Goal: Transaction & Acquisition: Book appointment/travel/reservation

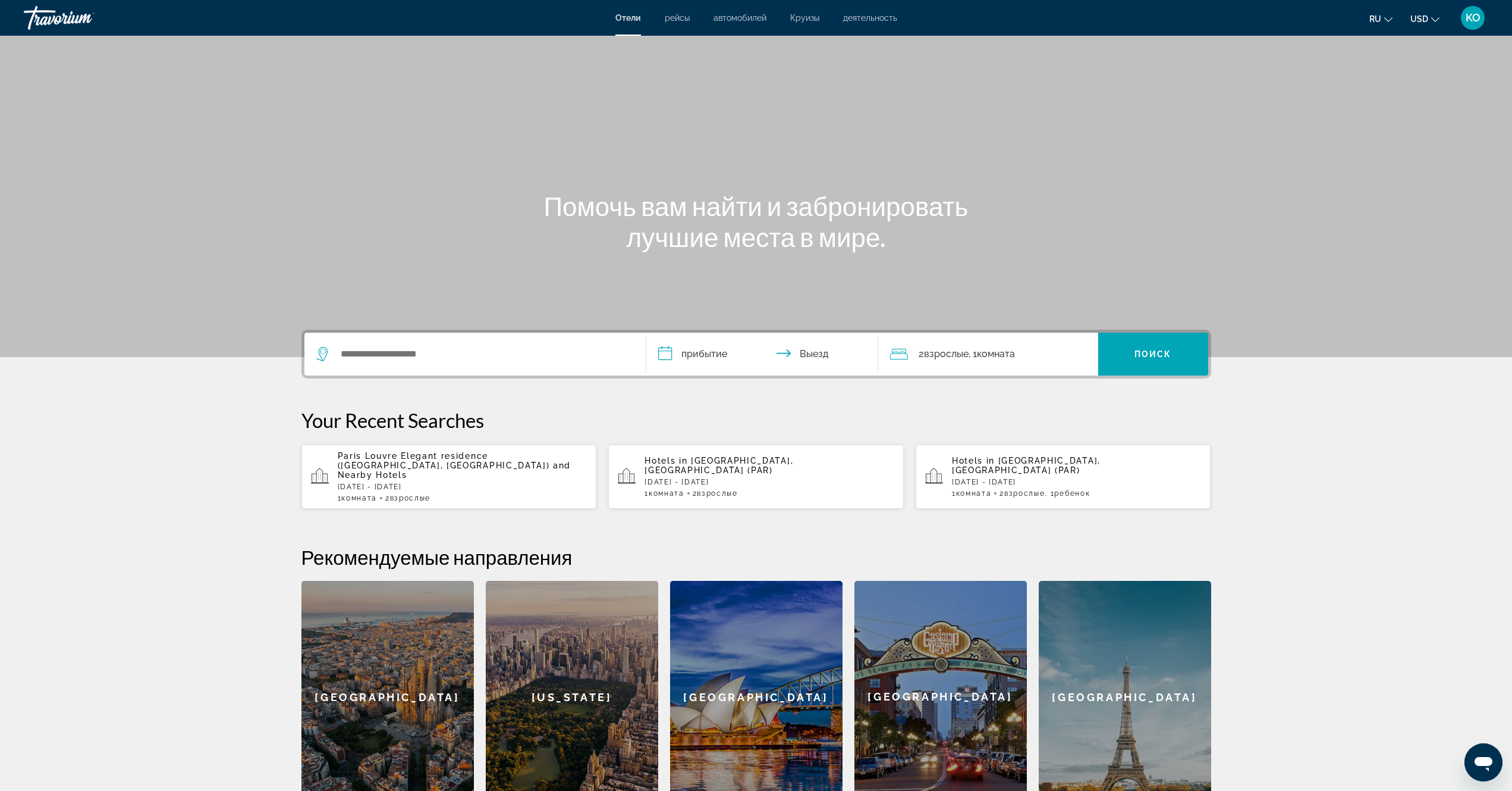
click at [477, 470] on div "Paris Louvre Elegant residence ([GEOGRAPHIC_DATA], [GEOGRAPHIC_DATA]) and Nearb…" at bounding box center [463, 477] width 250 height 51
